Goal: Task Accomplishment & Management: Manage account settings

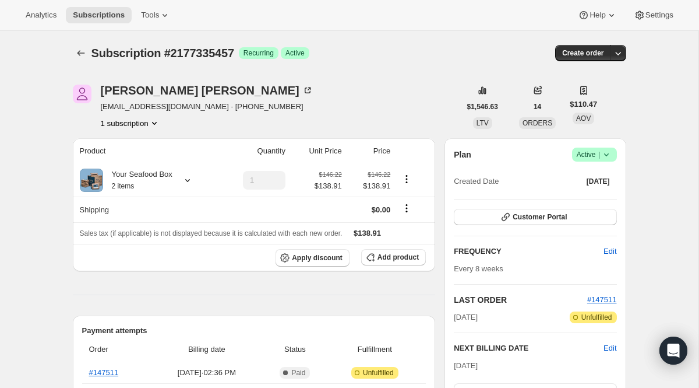
click at [76, 63] on div "Subscription #2177335457. This page is ready Subscription #2177335457 Success R…" at bounding box center [350, 53] width 554 height 44
click at [80, 57] on icon "Subscriptions" at bounding box center [81, 53] width 12 height 12
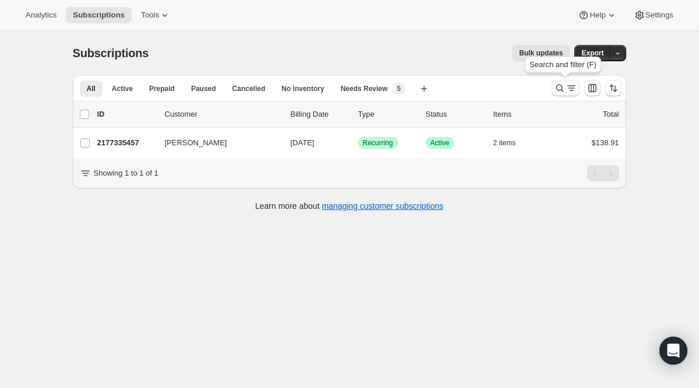
click at [564, 90] on icon "Search and filter results" at bounding box center [560, 88] width 12 height 12
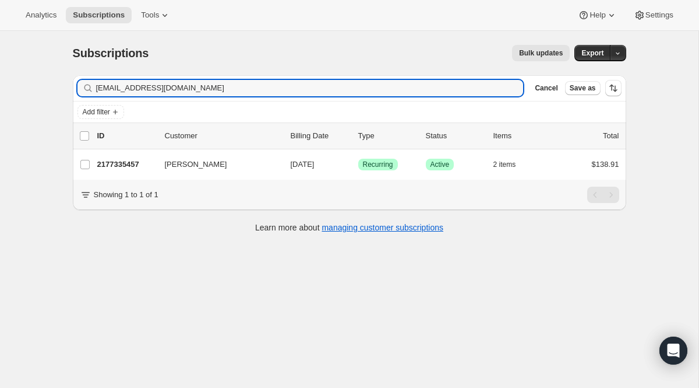
drag, startPoint x: 192, startPoint y: 94, endPoint x: 15, endPoint y: 59, distance: 180.6
click at [15, 59] on div "Subscriptions. This page is ready Subscriptions Bulk updates More actions Bulk …" at bounding box center [349, 225] width 699 height 388
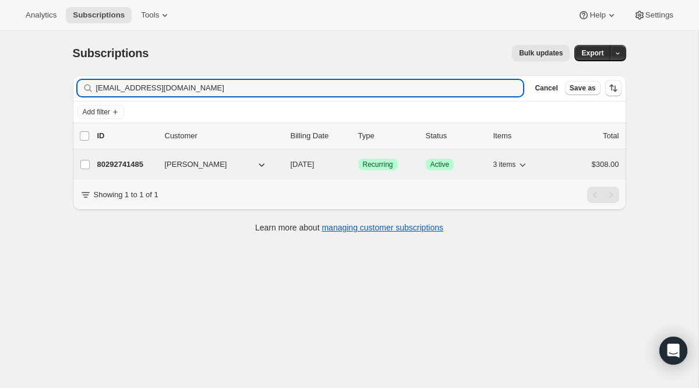
type input "[EMAIL_ADDRESS][DOMAIN_NAME]"
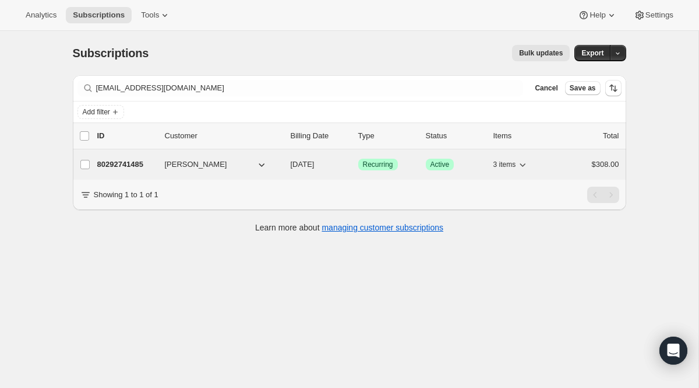
click at [372, 169] on span "Recurring" at bounding box center [378, 164] width 30 height 9
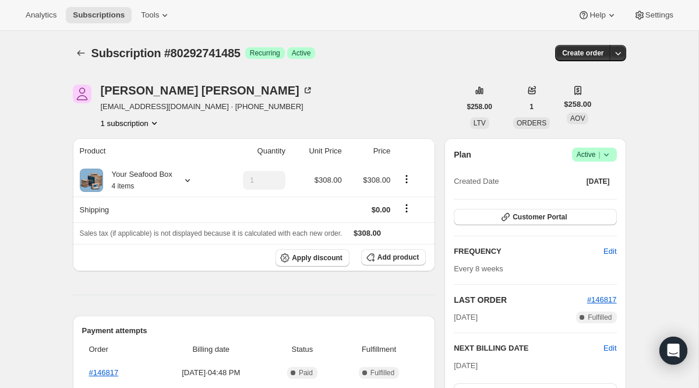
click at [582, 147] on span "Success Active |" at bounding box center [594, 154] width 45 height 14
click at [586, 196] on span "Cancel subscription" at bounding box center [590, 197] width 66 height 9
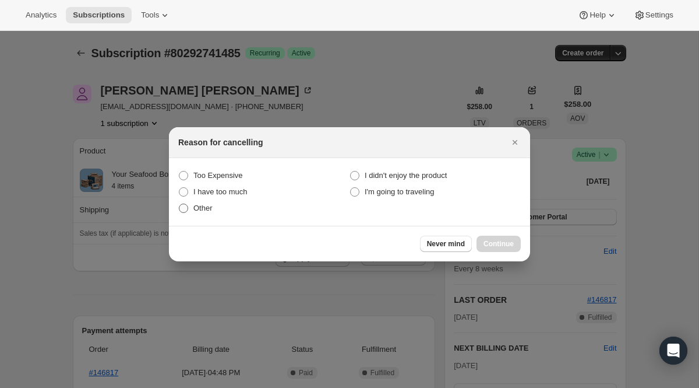
click at [200, 212] on span "Other" at bounding box center [202, 208] width 19 height 12
click at [179, 204] on input "Other" at bounding box center [179, 203] width 1 height 1
radio input "true"
click at [499, 237] on button "Continue" at bounding box center [499, 243] width 44 height 16
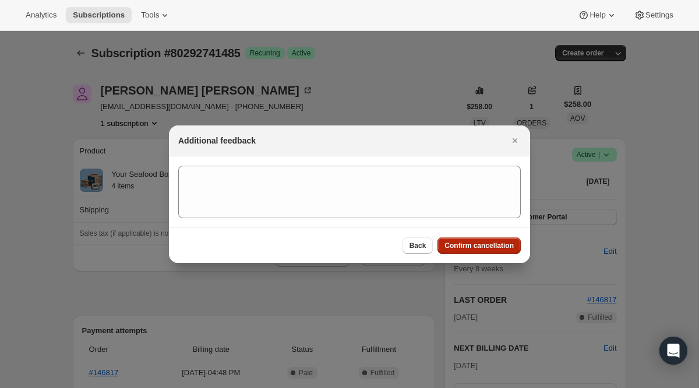
click at [494, 241] on span "Confirm cancellation" at bounding box center [479, 245] width 69 height 9
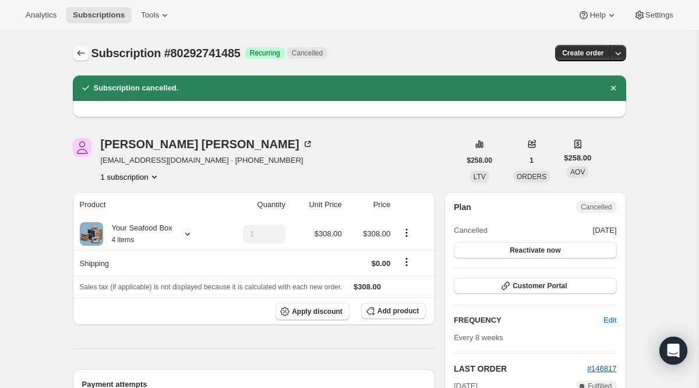
click at [75, 47] on button "Subscriptions" at bounding box center [81, 53] width 16 height 16
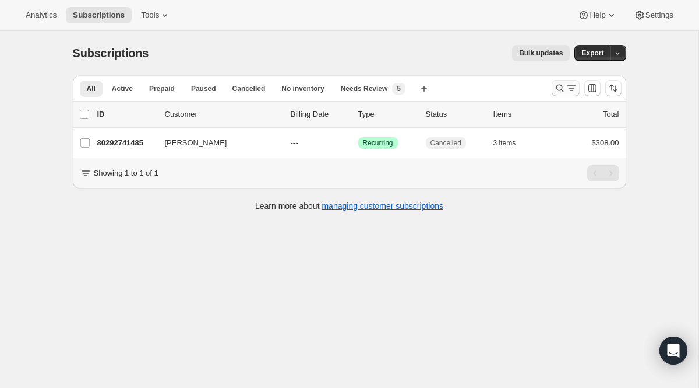
click at [578, 90] on button "Search and filter results" at bounding box center [566, 88] width 28 height 16
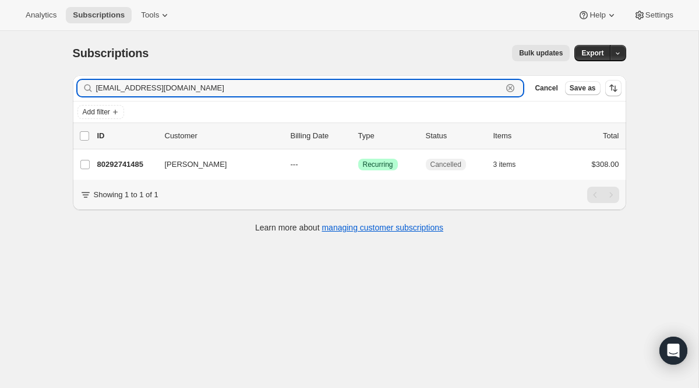
drag, startPoint x: 272, startPoint y: 94, endPoint x: 13, endPoint y: 51, distance: 262.9
click at [13, 51] on div "Subscriptions. This page is ready Subscriptions Bulk updates More actions Bulk …" at bounding box center [349, 225] width 699 height 388
paste input "[EMAIL_ADDRESS]"
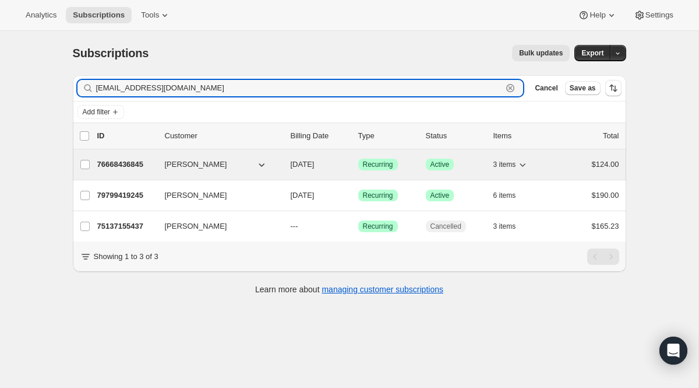
type input "[EMAIL_ADDRESS][DOMAIN_NAME]"
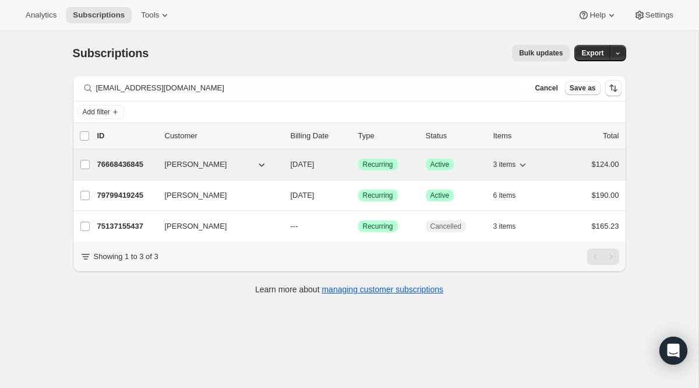
click at [370, 163] on span "Recurring" at bounding box center [378, 164] width 30 height 9
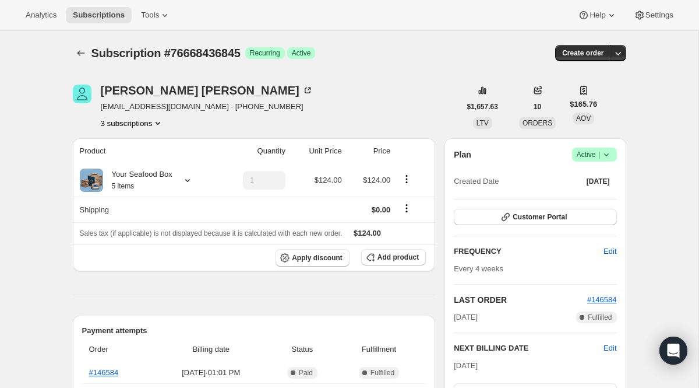
click at [147, 120] on button "3 subscriptions" at bounding box center [133, 123] width 64 height 12
click at [123, 181] on span "79799419245" at bounding box center [113, 184] width 47 height 9
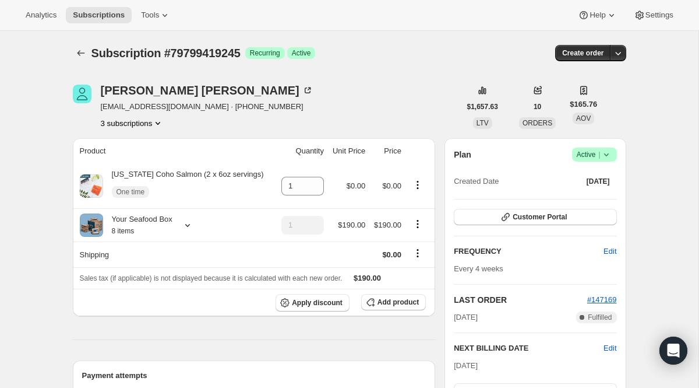
click at [144, 124] on button "3 subscriptions" at bounding box center [133, 123] width 64 height 12
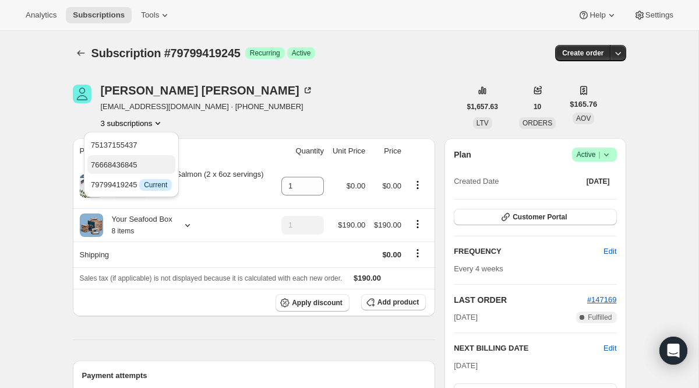
click at [135, 162] on span "76668436845" at bounding box center [114, 164] width 47 height 9
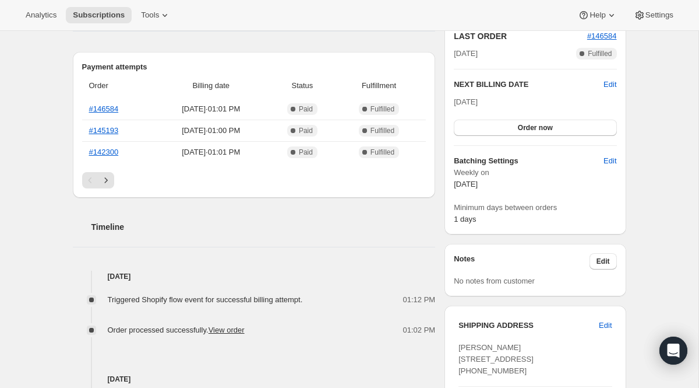
scroll to position [294, 0]
